Goal: Task Accomplishment & Management: Manage account settings

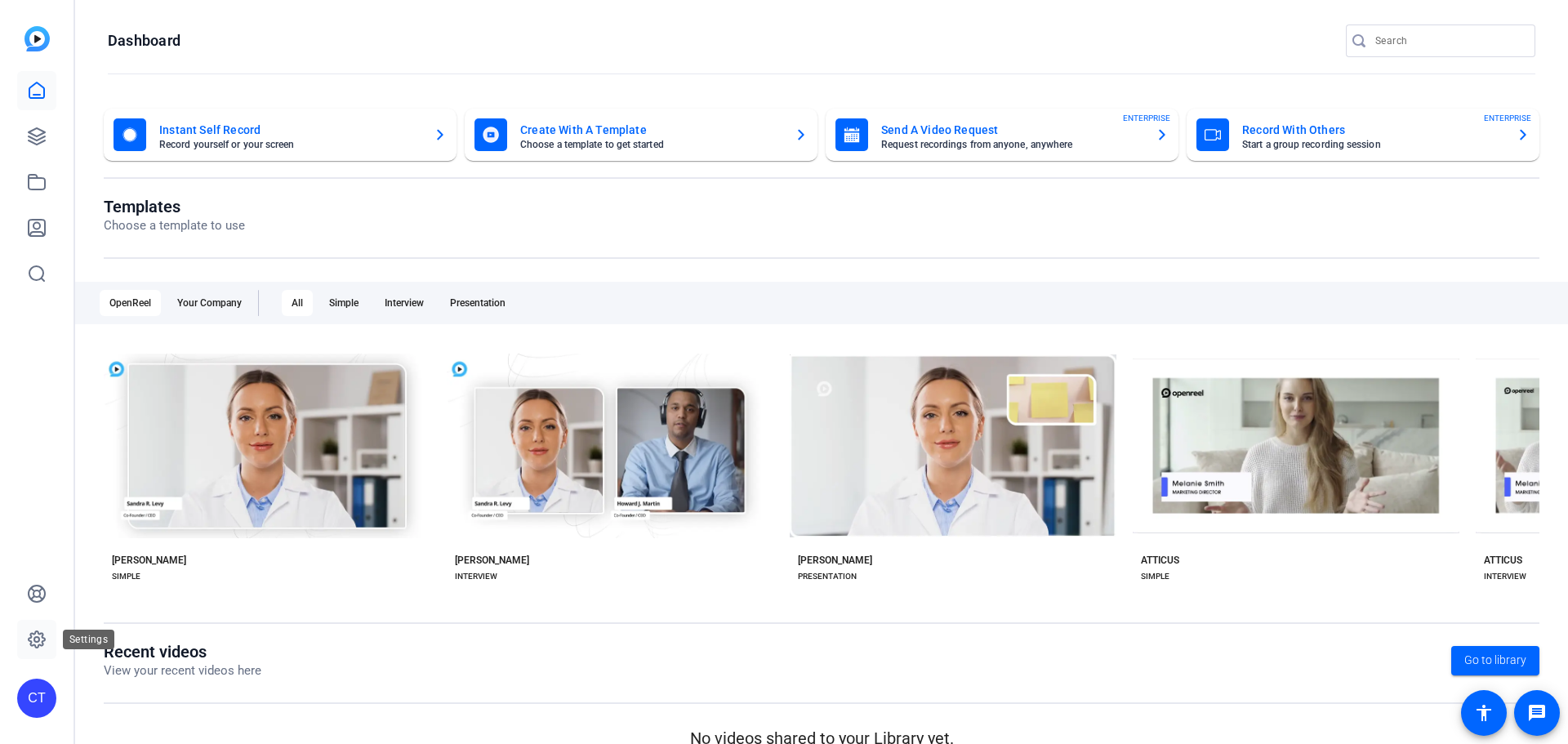
click at [33, 636] on icon at bounding box center [36, 639] width 19 height 19
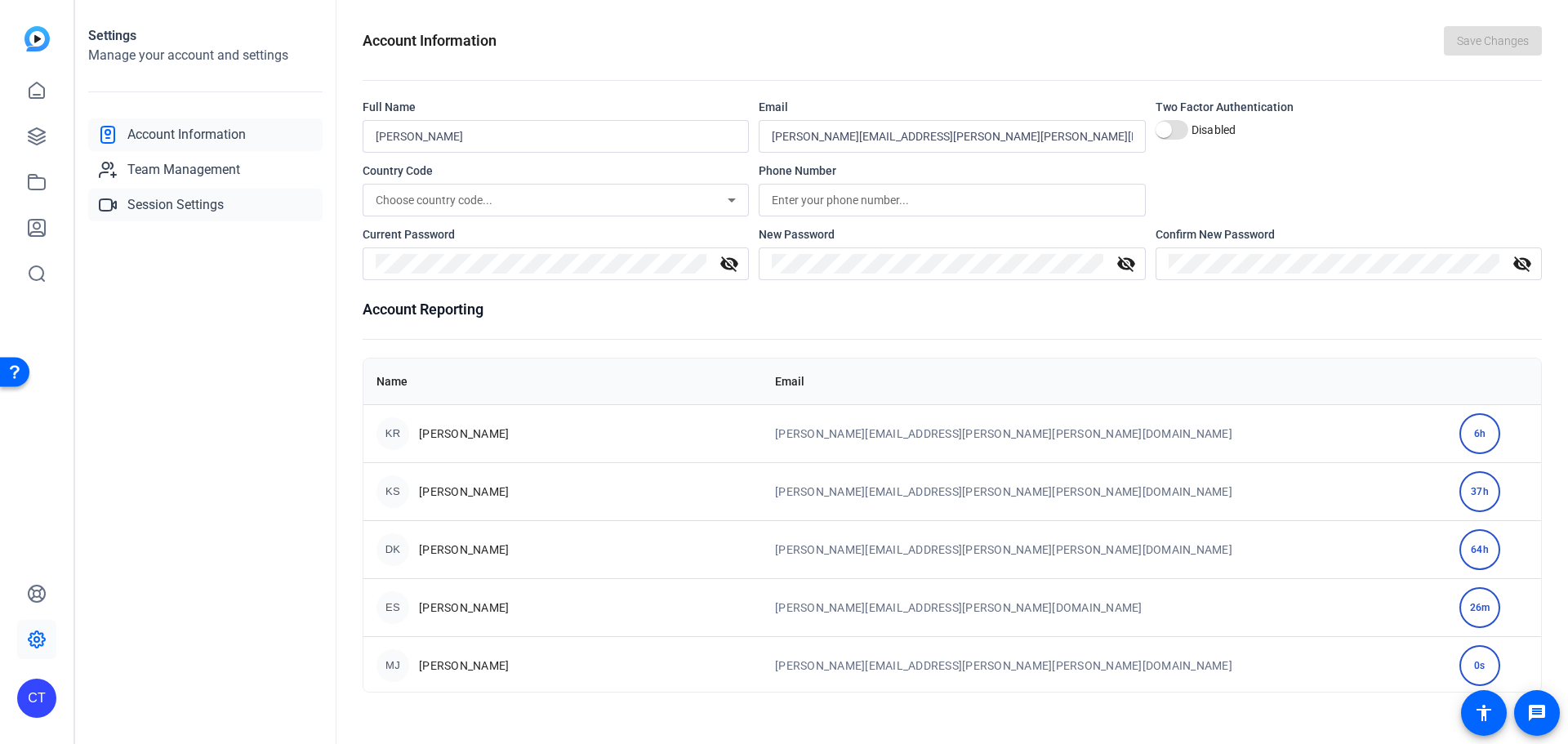
click at [188, 206] on span "Session Settings" at bounding box center [176, 204] width 97 height 19
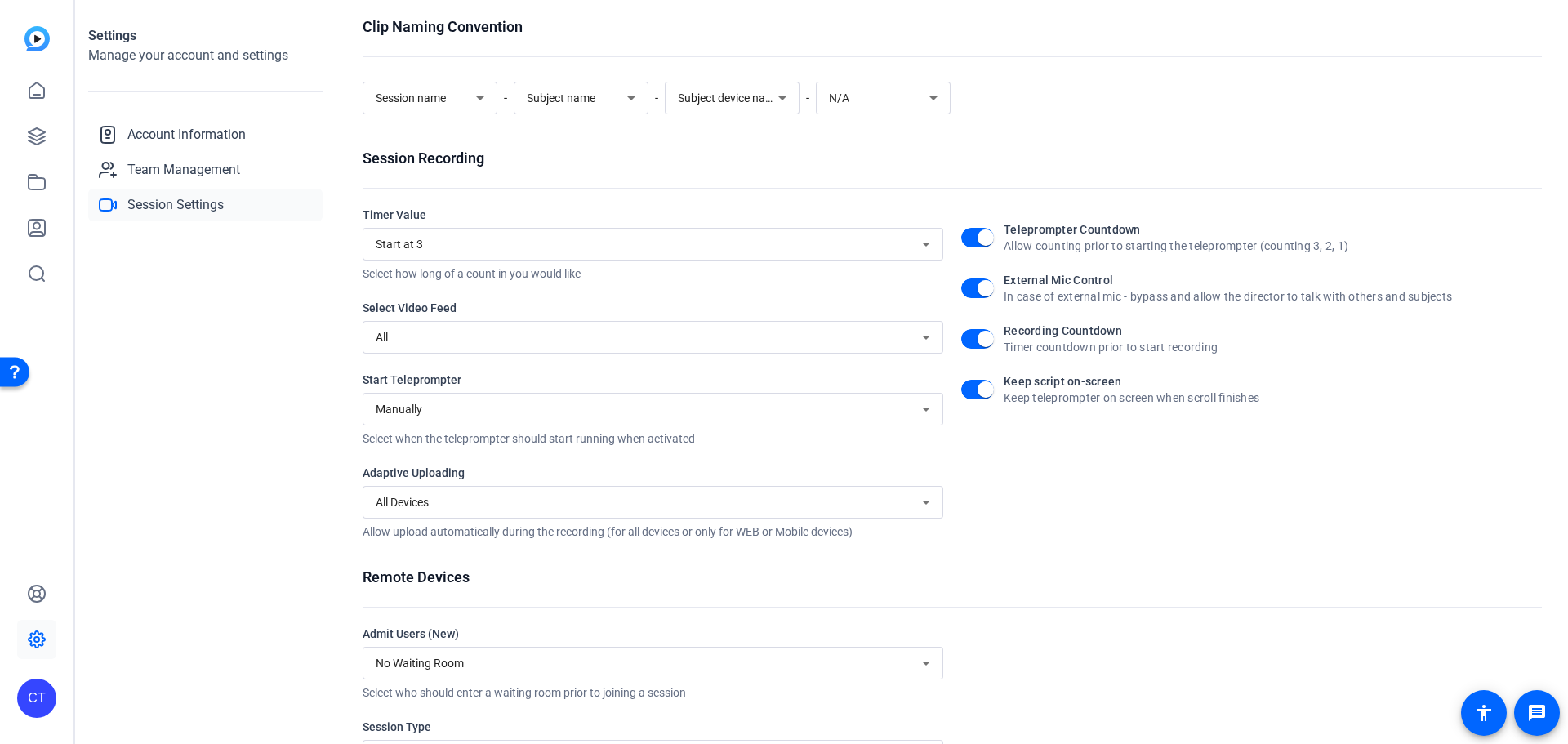
scroll to position [159, 0]
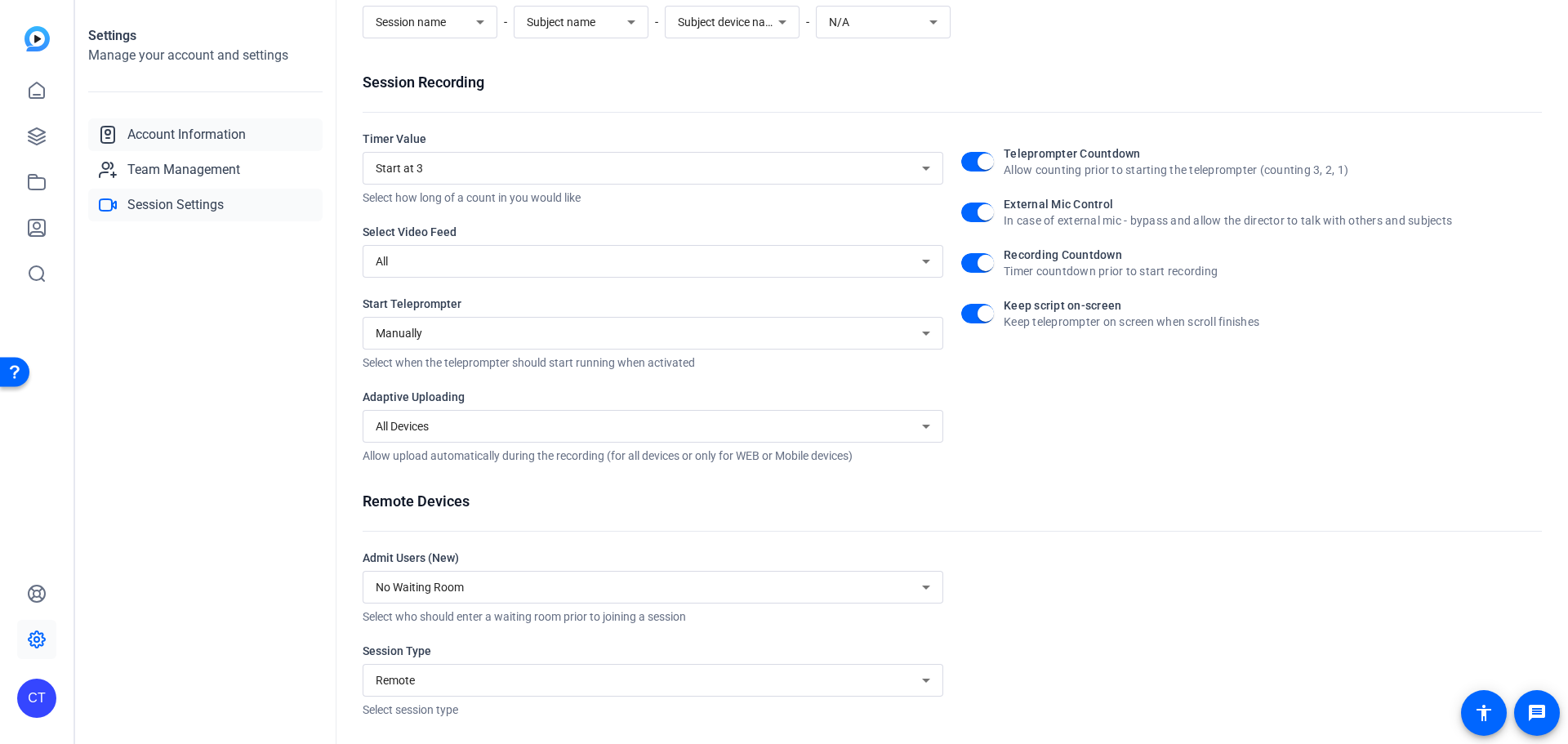
click at [171, 129] on span "Account Information" at bounding box center [187, 134] width 118 height 19
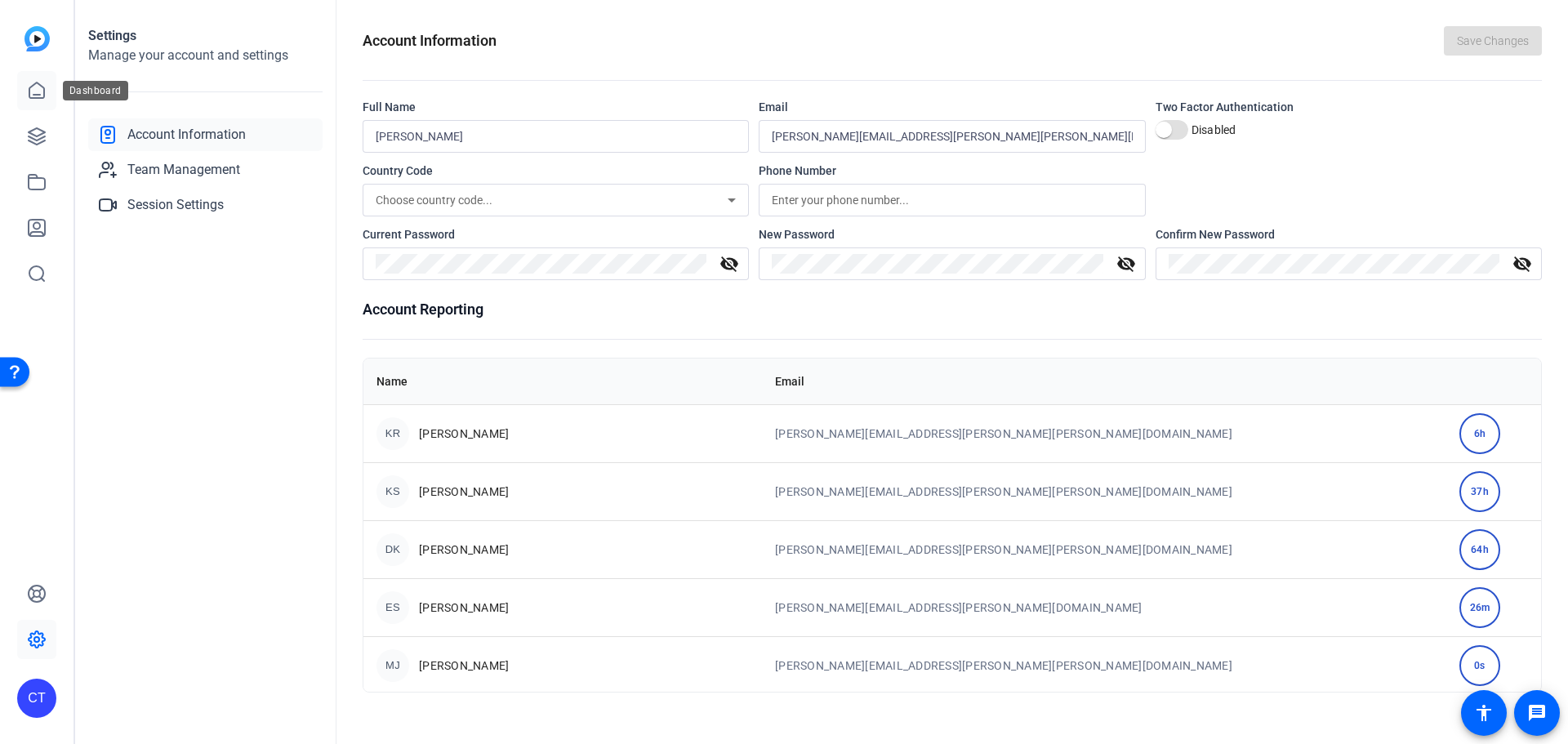
click at [43, 93] on icon at bounding box center [37, 90] width 15 height 16
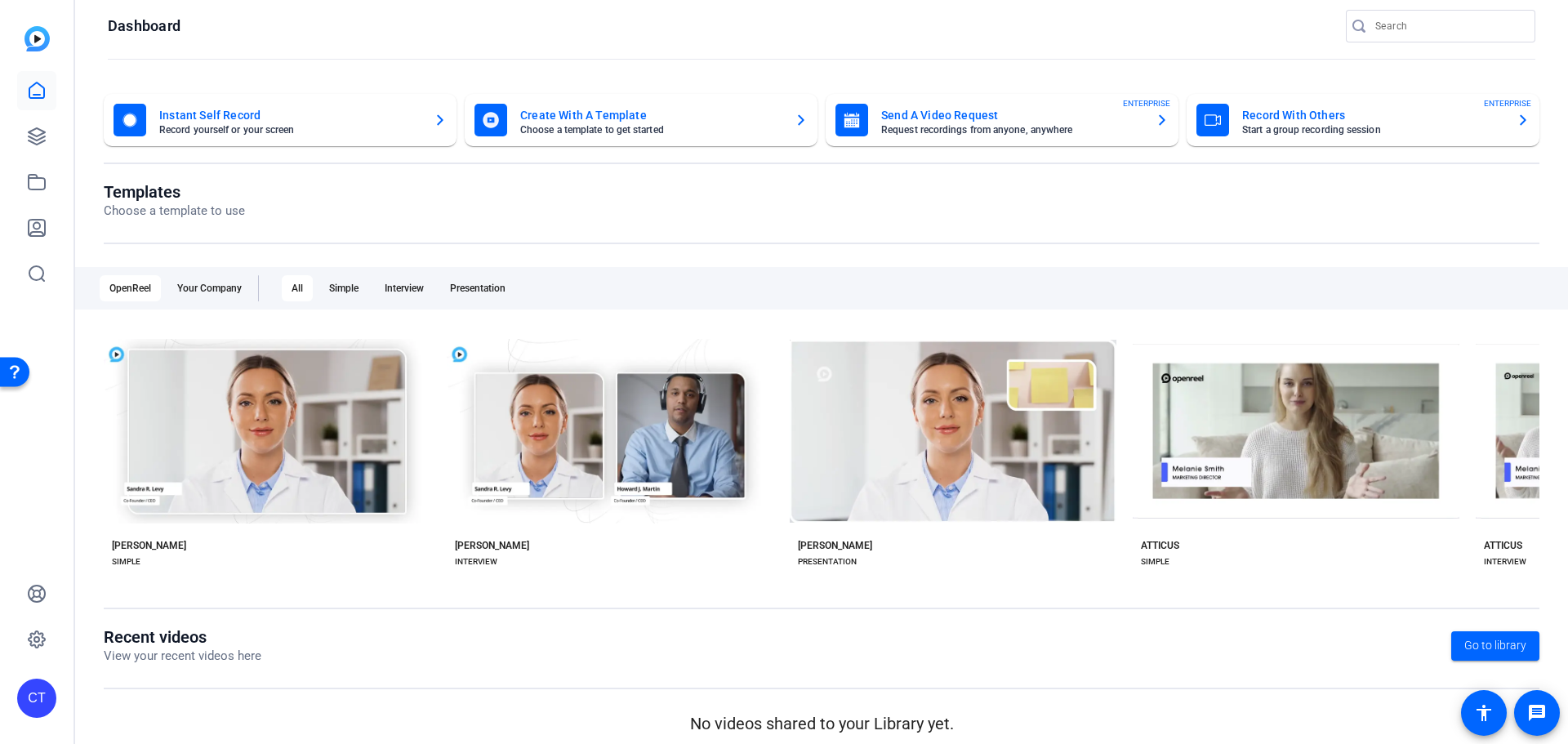
scroll to position [27, 0]
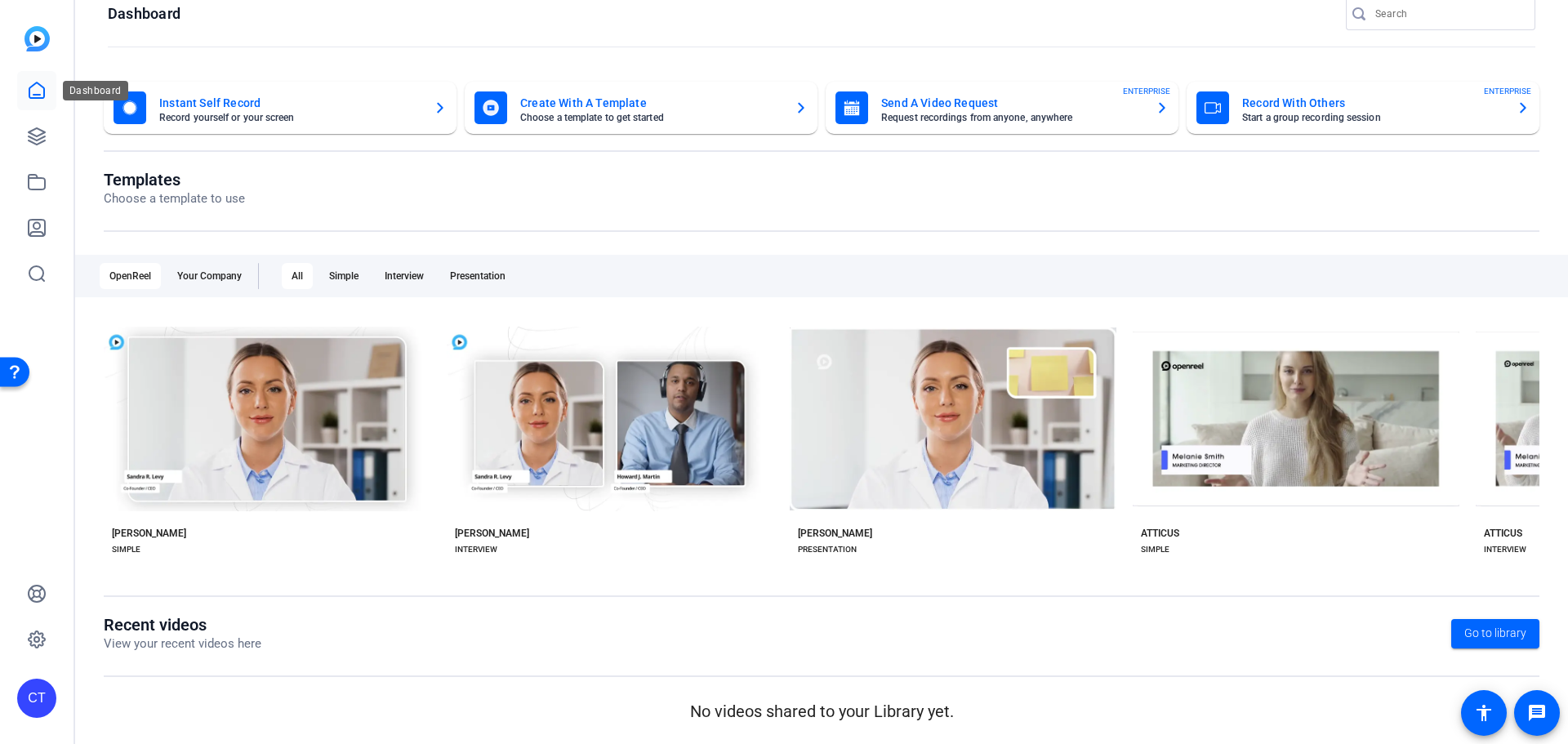
click at [38, 98] on icon at bounding box center [37, 90] width 15 height 16
click at [40, 145] on icon at bounding box center [36, 136] width 19 height 19
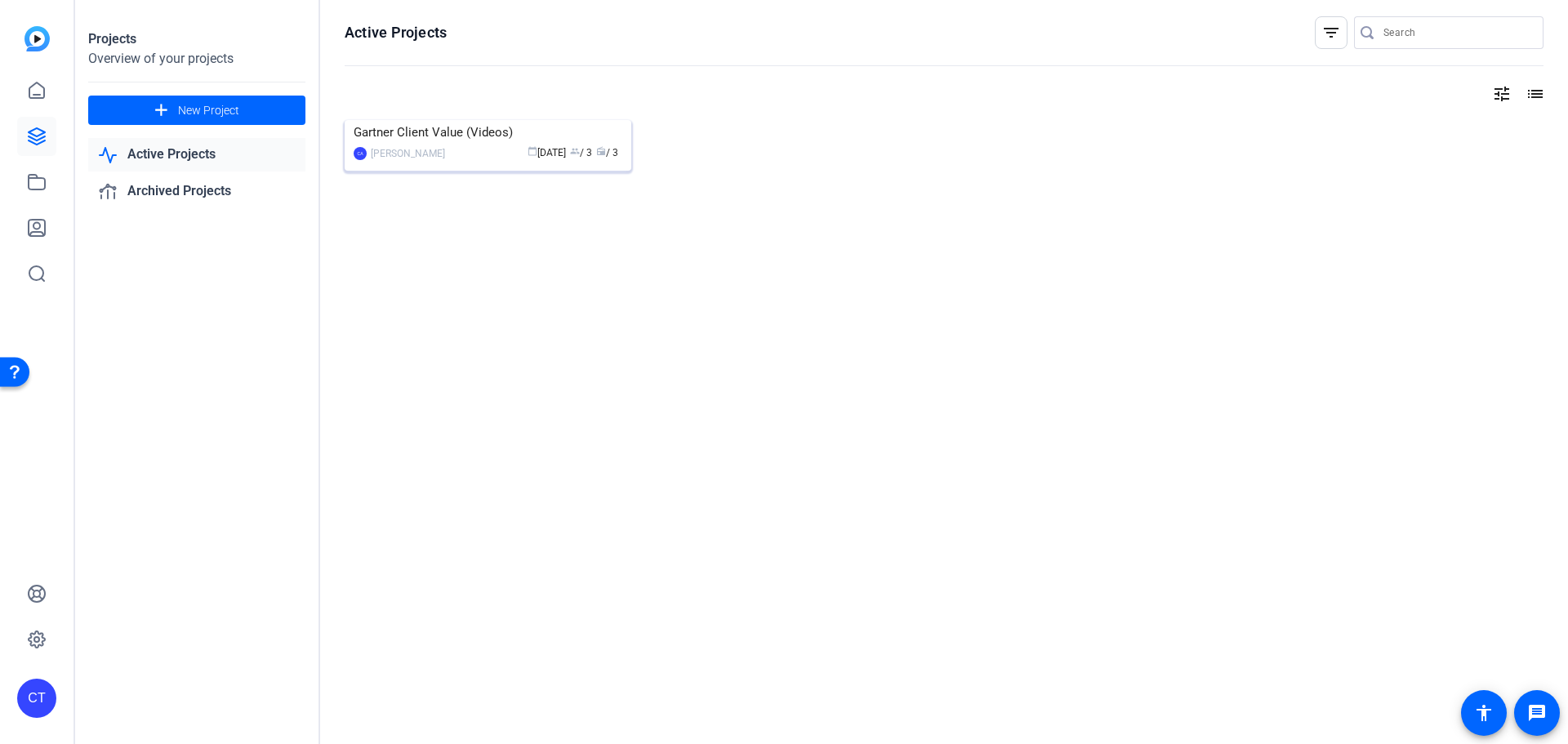
click at [564, 120] on img at bounding box center [488, 120] width 287 height 0
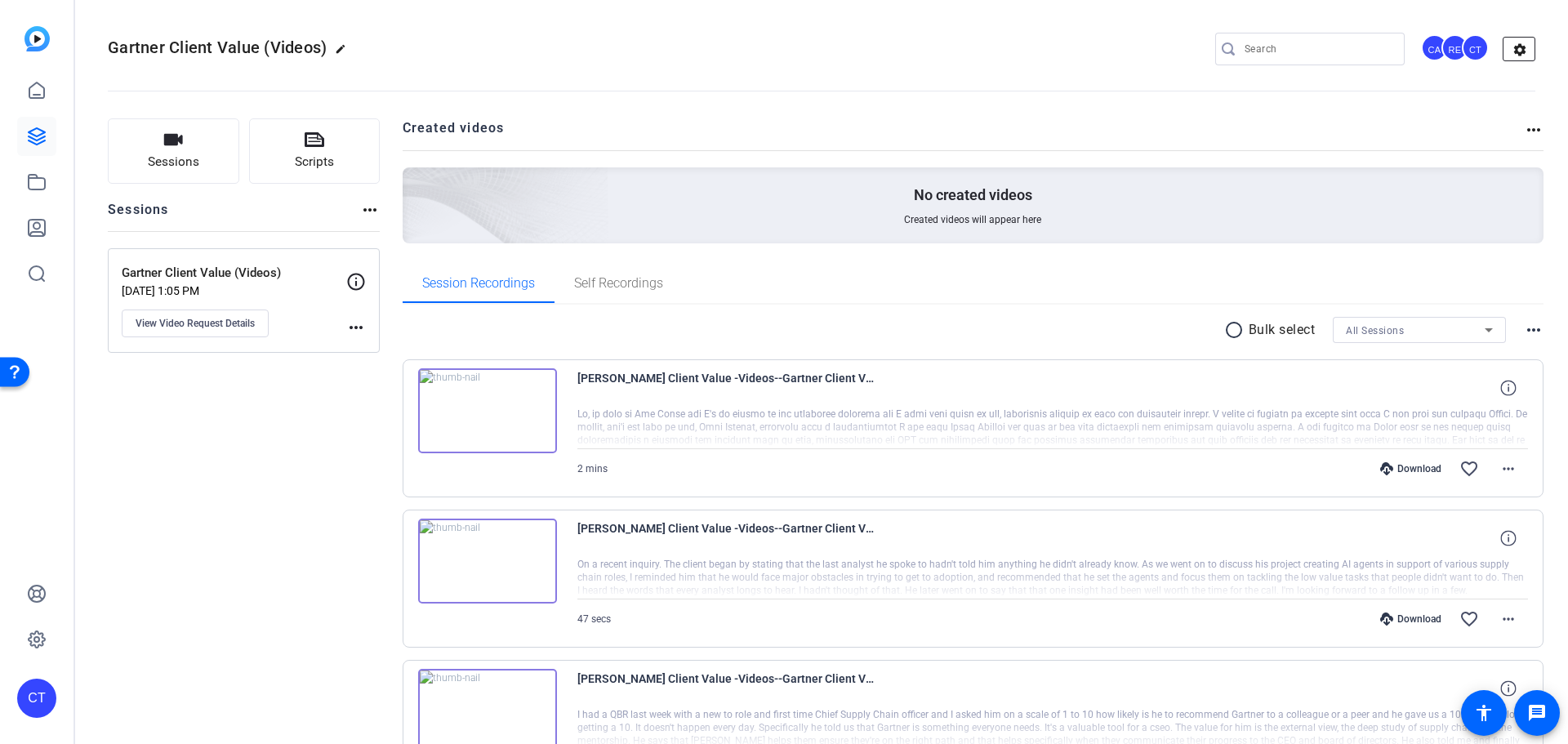
click at [1515, 49] on mat-icon "settings" at bounding box center [1519, 49] width 33 height 24
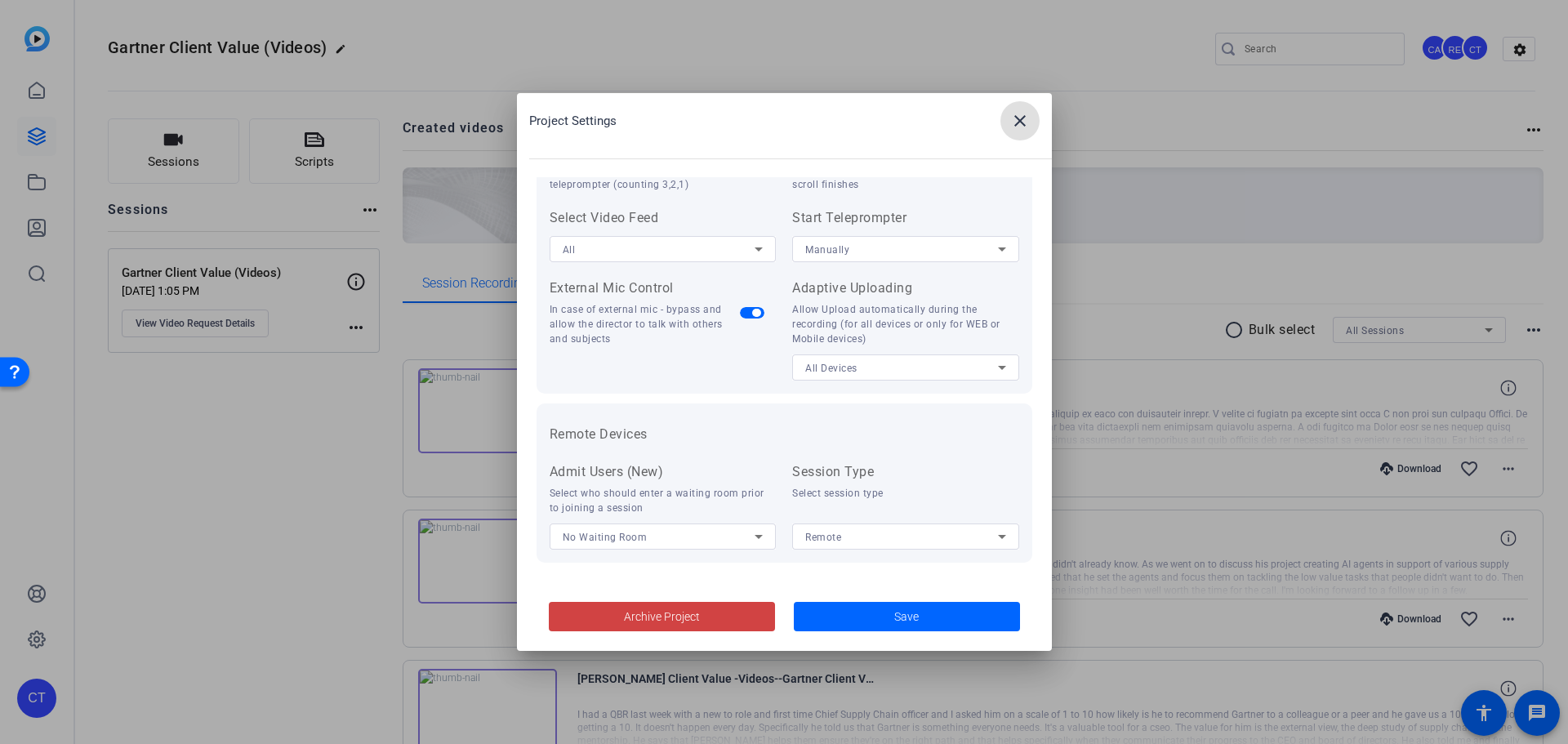
scroll to position [337, 0]
click at [1013, 129] on mat-icon "close" at bounding box center [1019, 120] width 19 height 19
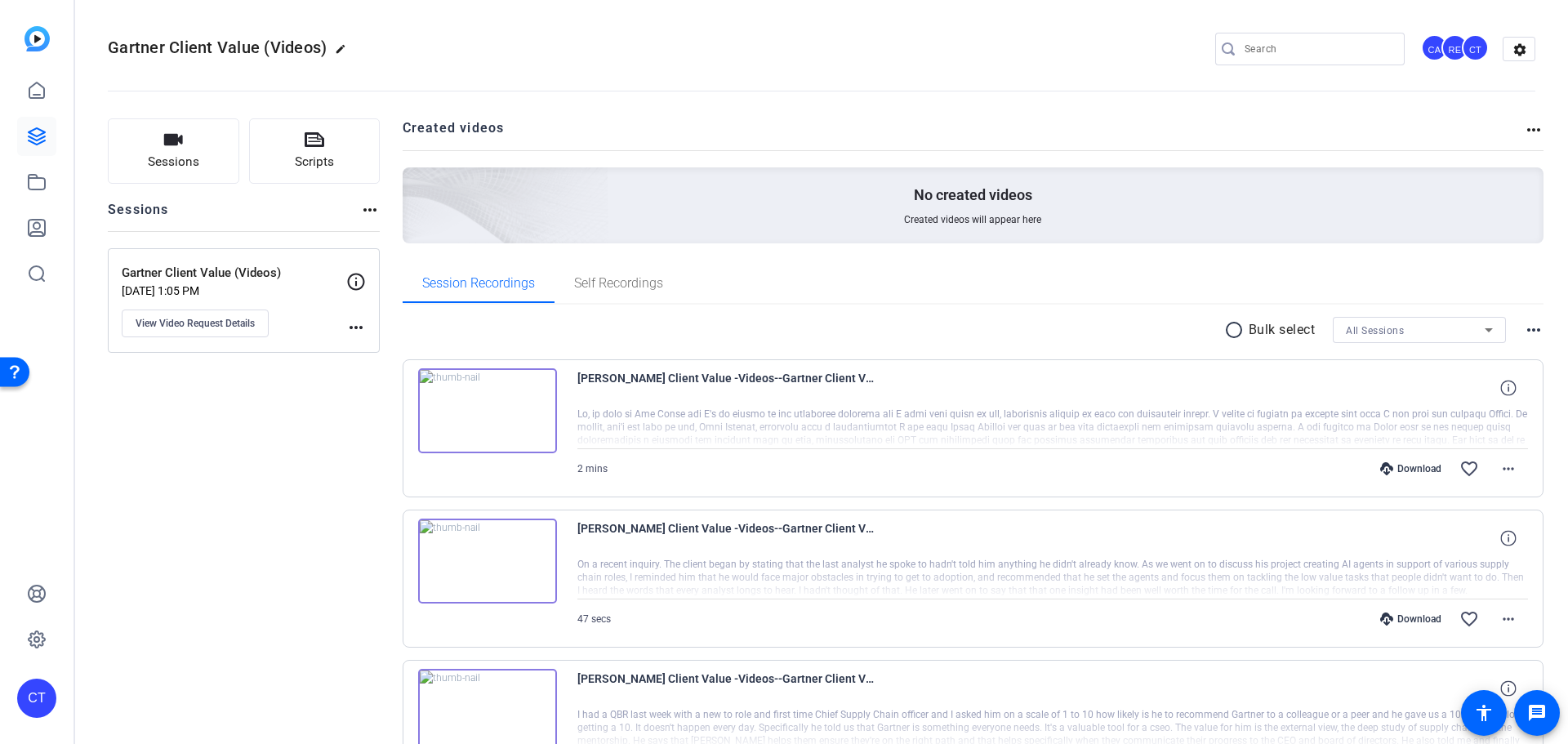
click at [1525, 120] on mat-icon "more_horiz" at bounding box center [1533, 129] width 19 height 19
click at [1405, 102] on div at bounding box center [784, 372] width 1568 height 744
click at [1529, 332] on mat-icon "more_horiz" at bounding box center [1533, 329] width 19 height 19
click at [1046, 310] on div at bounding box center [784, 372] width 1568 height 744
click at [355, 329] on mat-icon "more_horiz" at bounding box center [355, 327] width 19 height 19
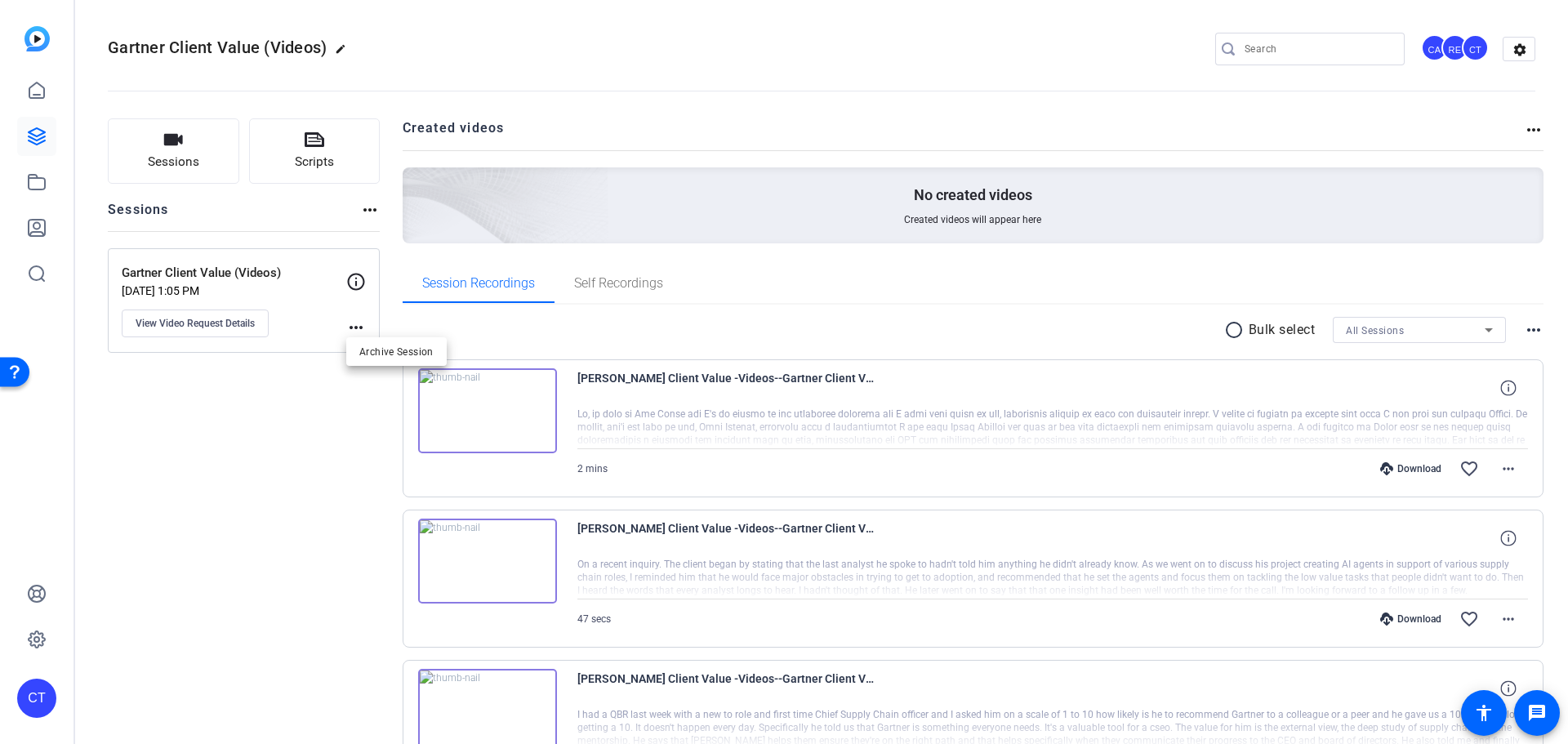
click at [279, 428] on div at bounding box center [784, 372] width 1568 height 744
click at [366, 213] on mat-icon "more_horiz" at bounding box center [369, 209] width 19 height 19
click at [366, 212] on div at bounding box center [784, 372] width 1568 height 744
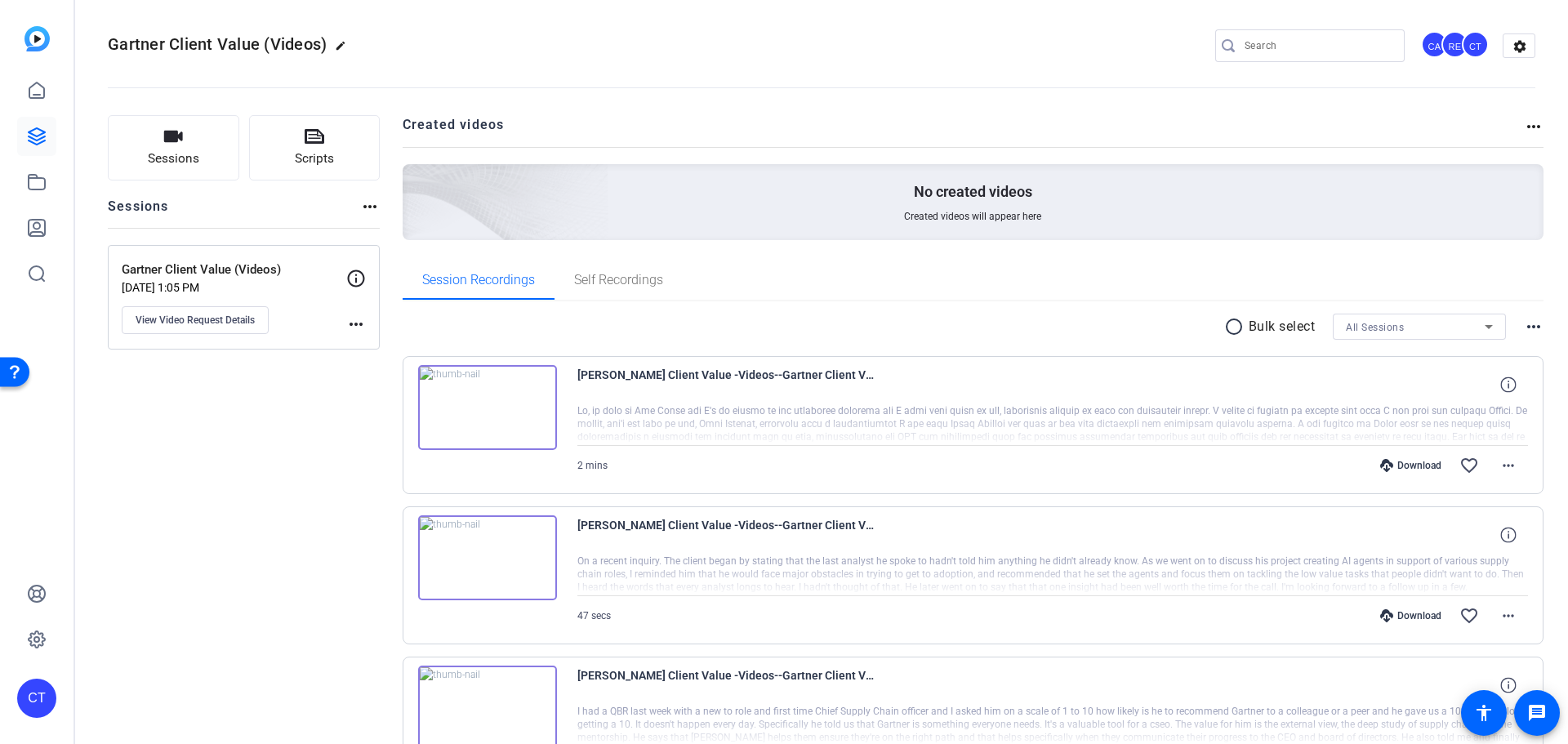
scroll to position [0, 0]
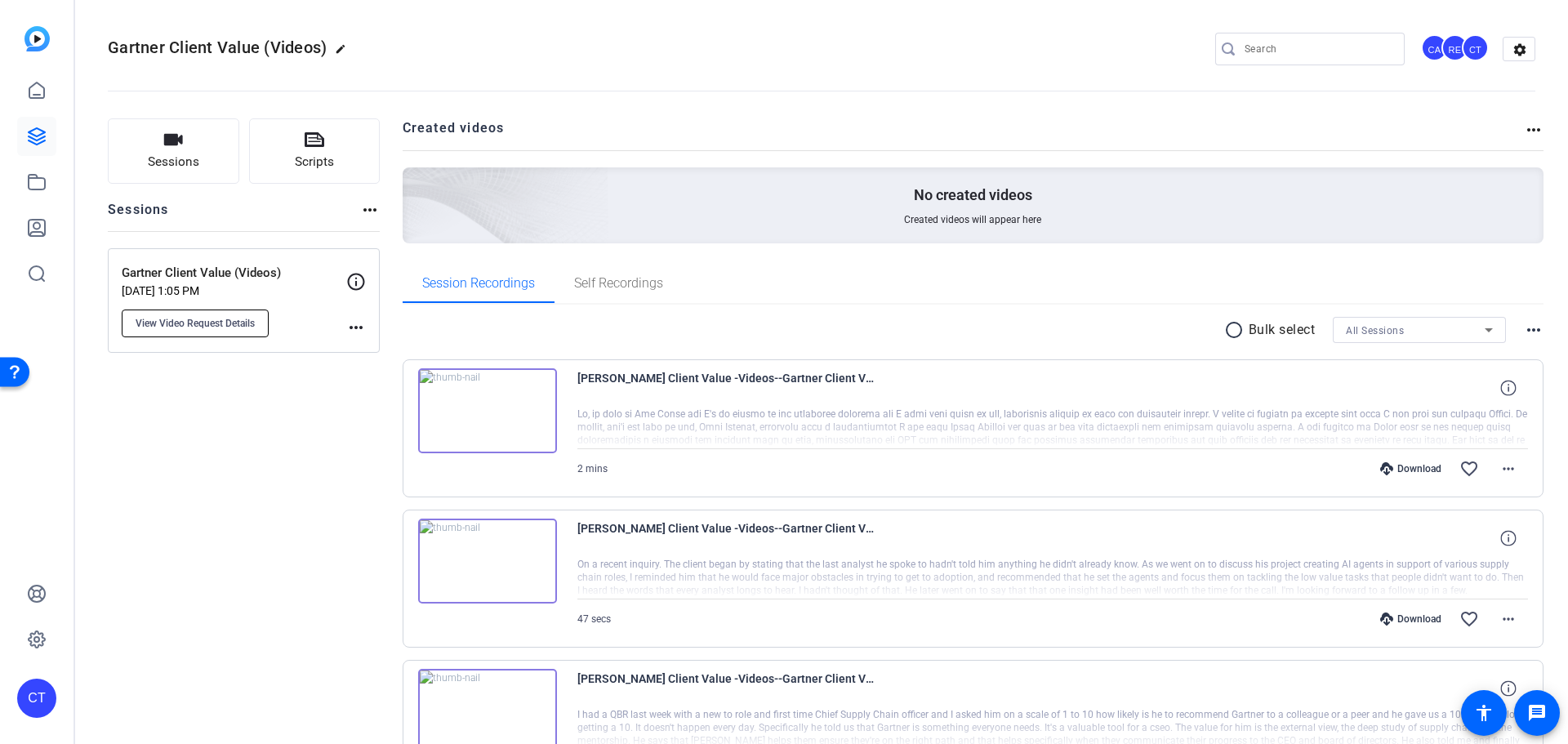
click at [204, 318] on span "View Video Request Details" at bounding box center [195, 324] width 119 height 13
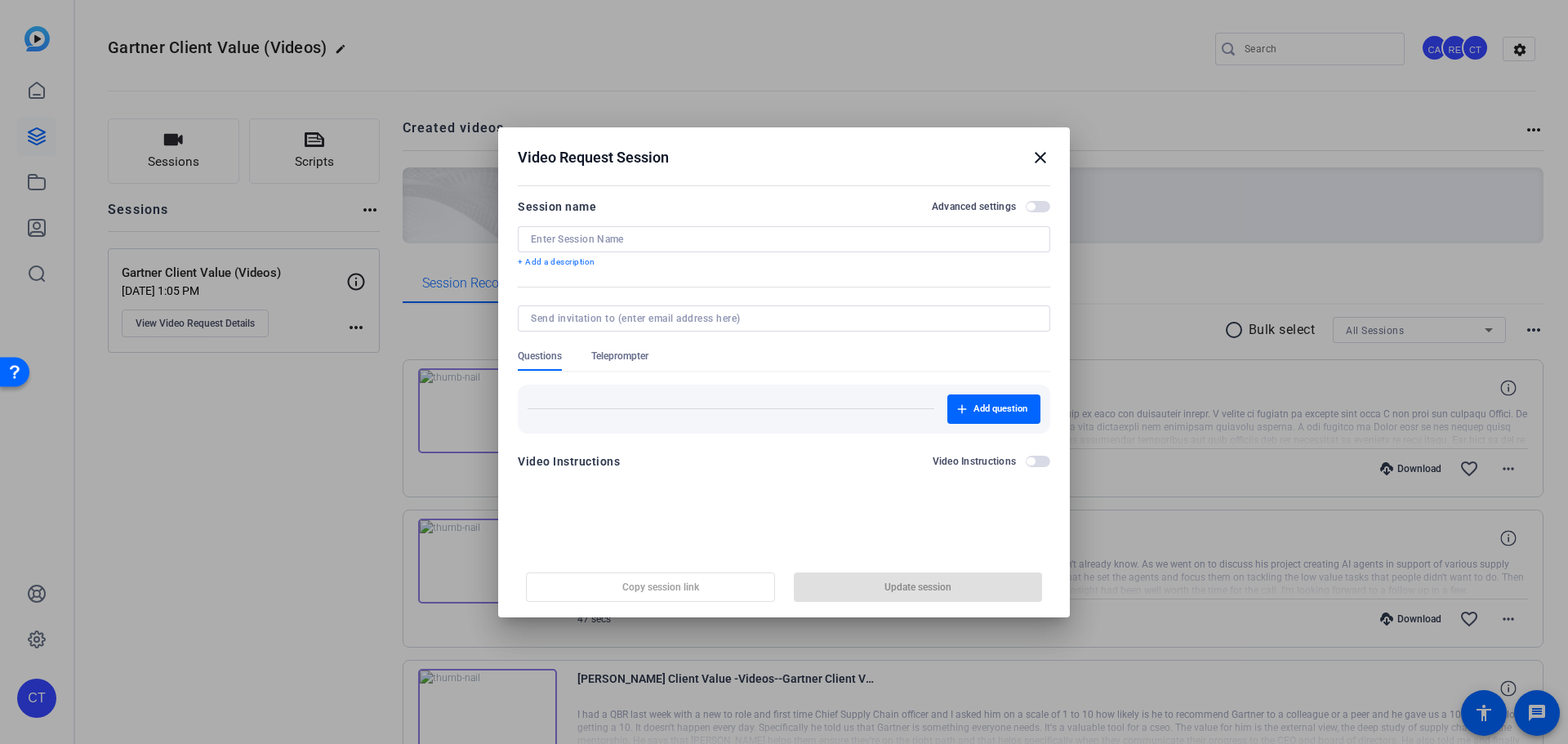
type input "Gartner Client Value (Videos)"
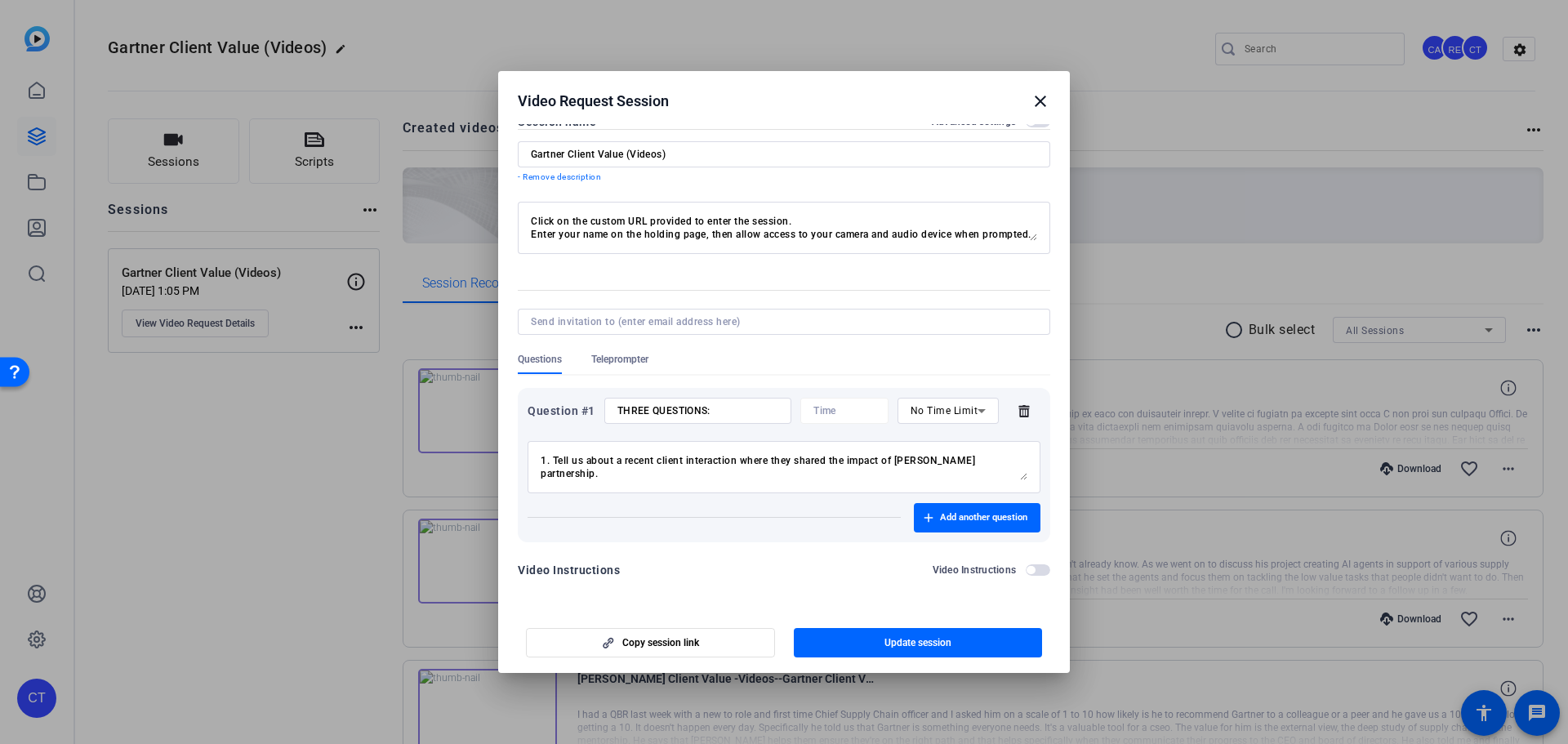
click at [1038, 98] on mat-icon "close" at bounding box center [1039, 101] width 19 height 19
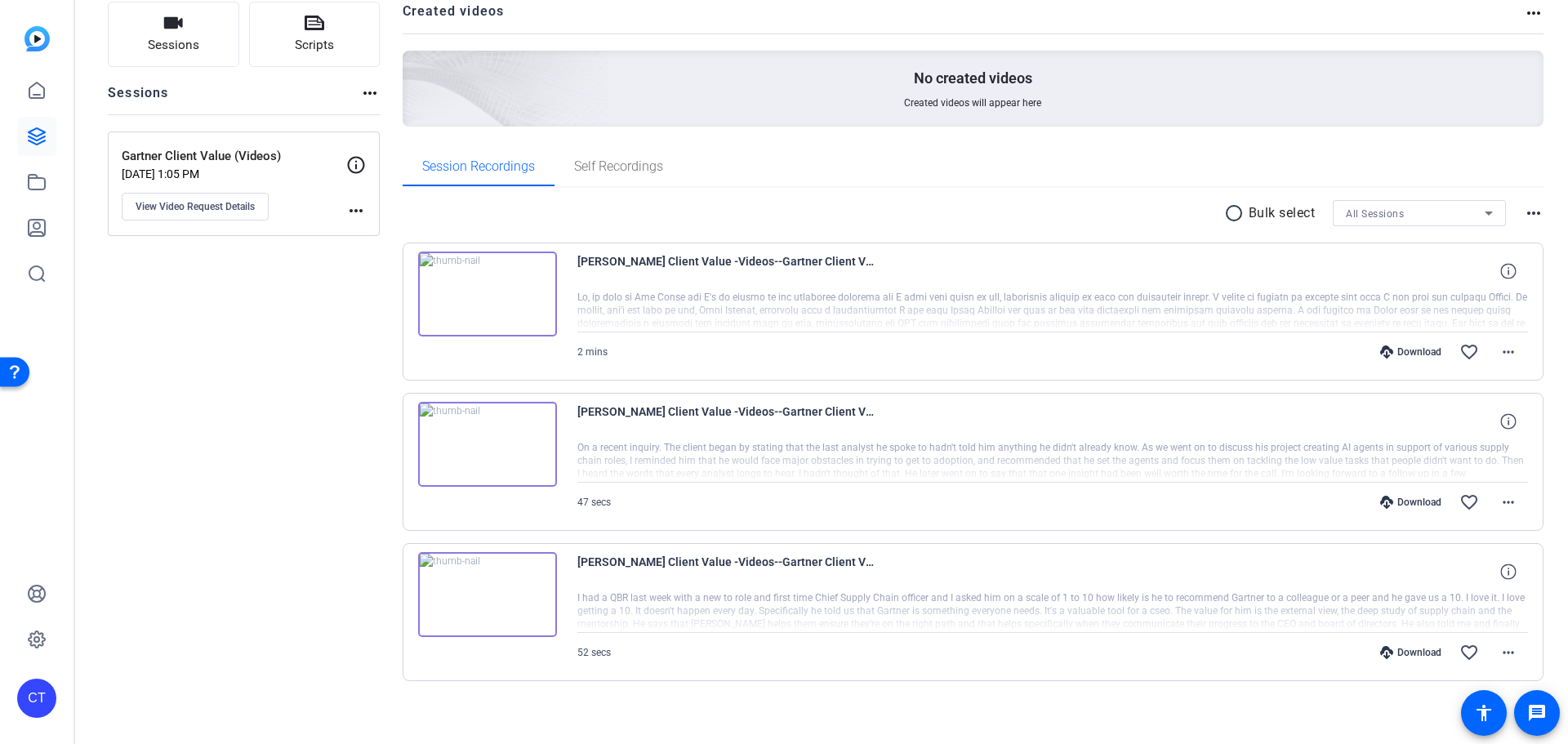
scroll to position [127, 0]
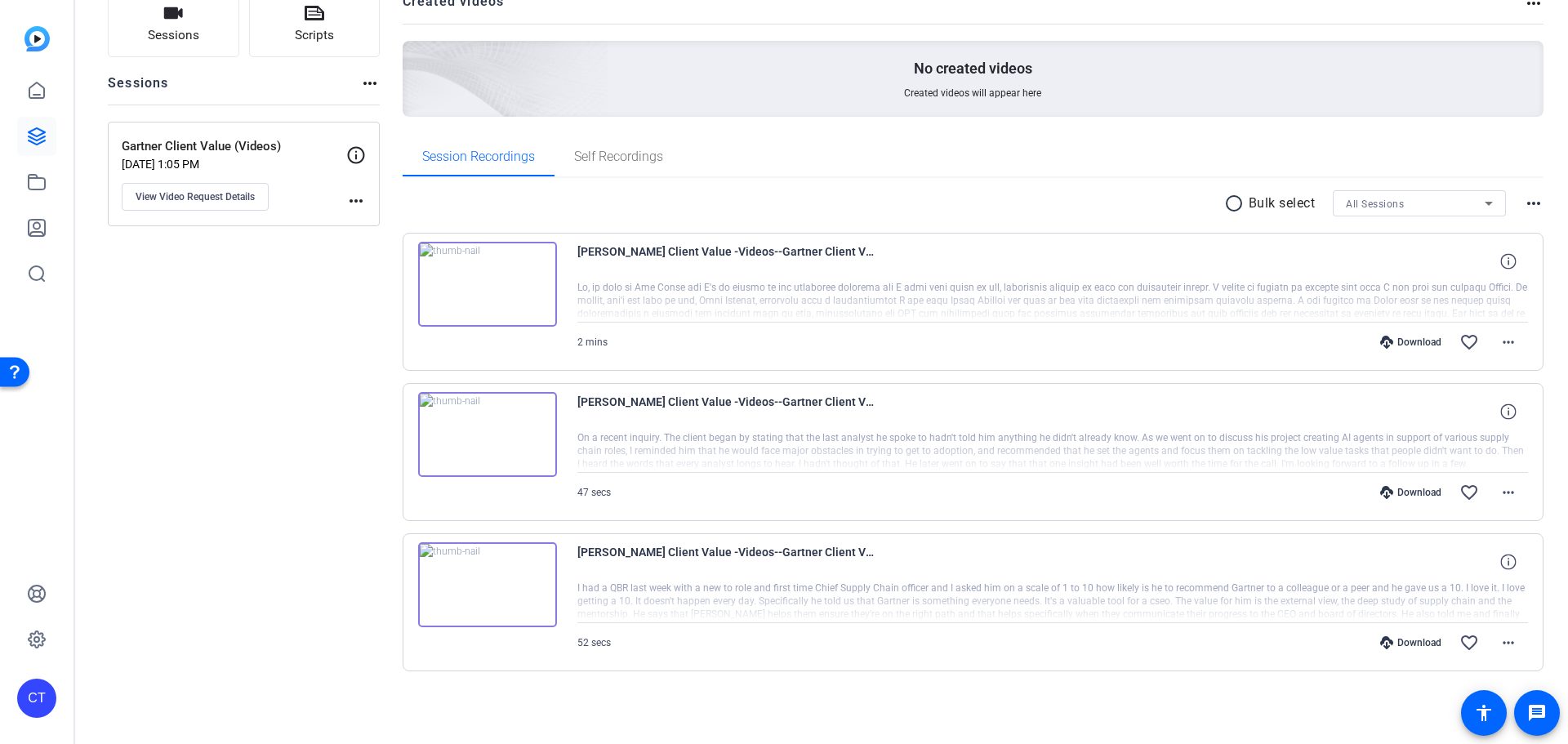
click at [1425, 453] on div at bounding box center [1053, 451] width 952 height 41
